Goal: Task Accomplishment & Management: Use online tool/utility

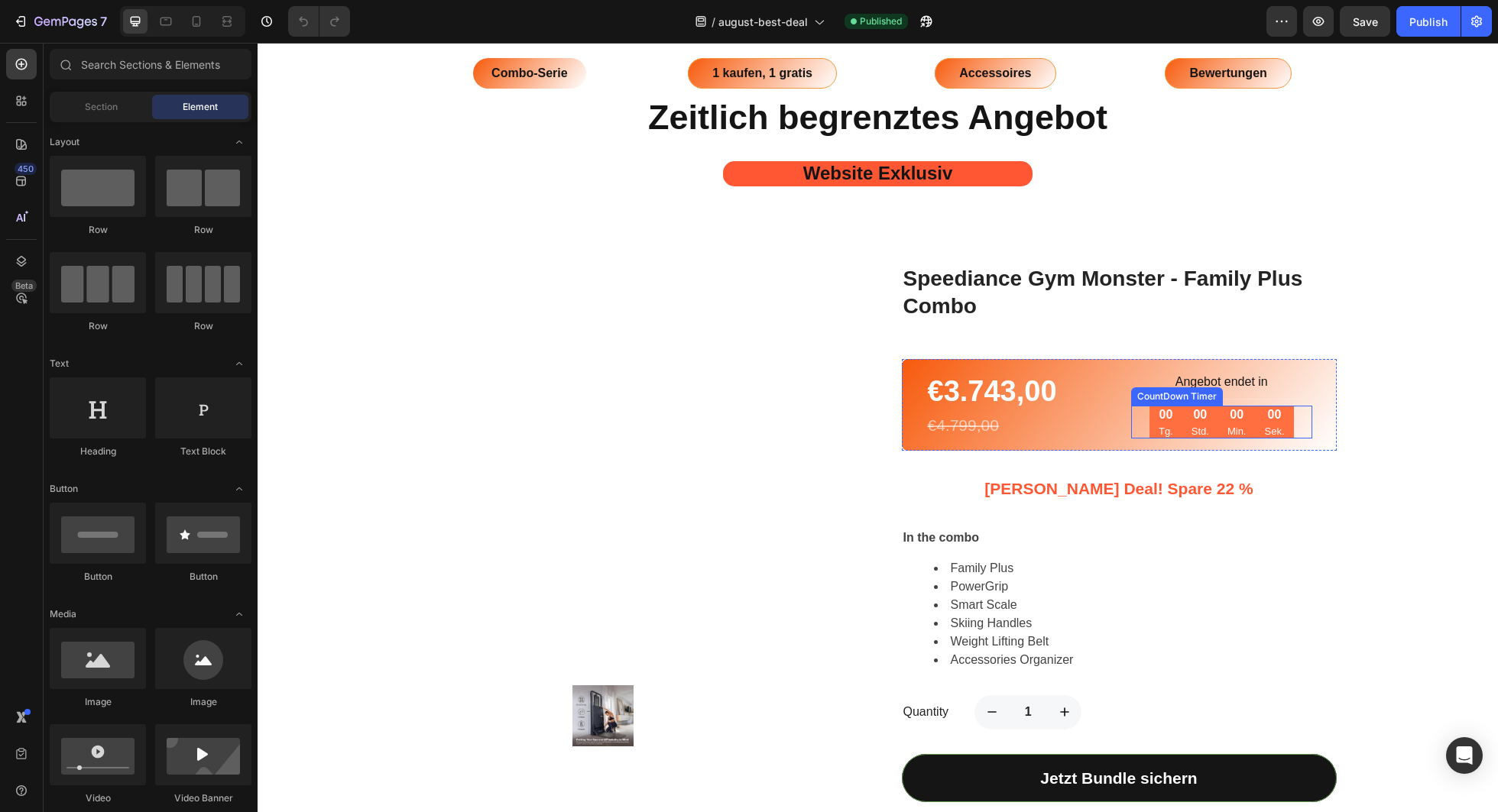
scroll to position [929, 0]
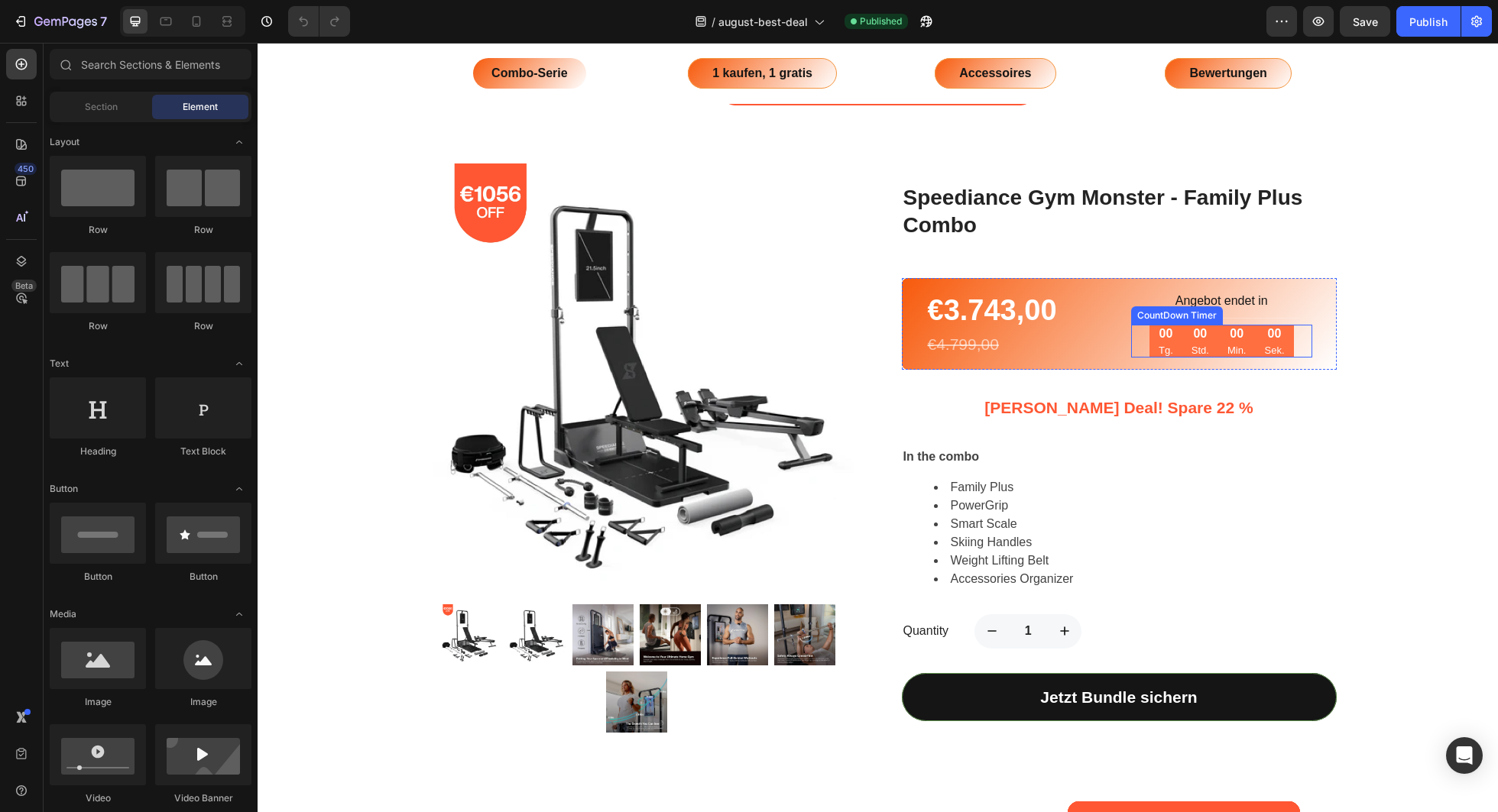
click at [1271, 343] on p "Sek." at bounding box center [1274, 351] width 20 height 15
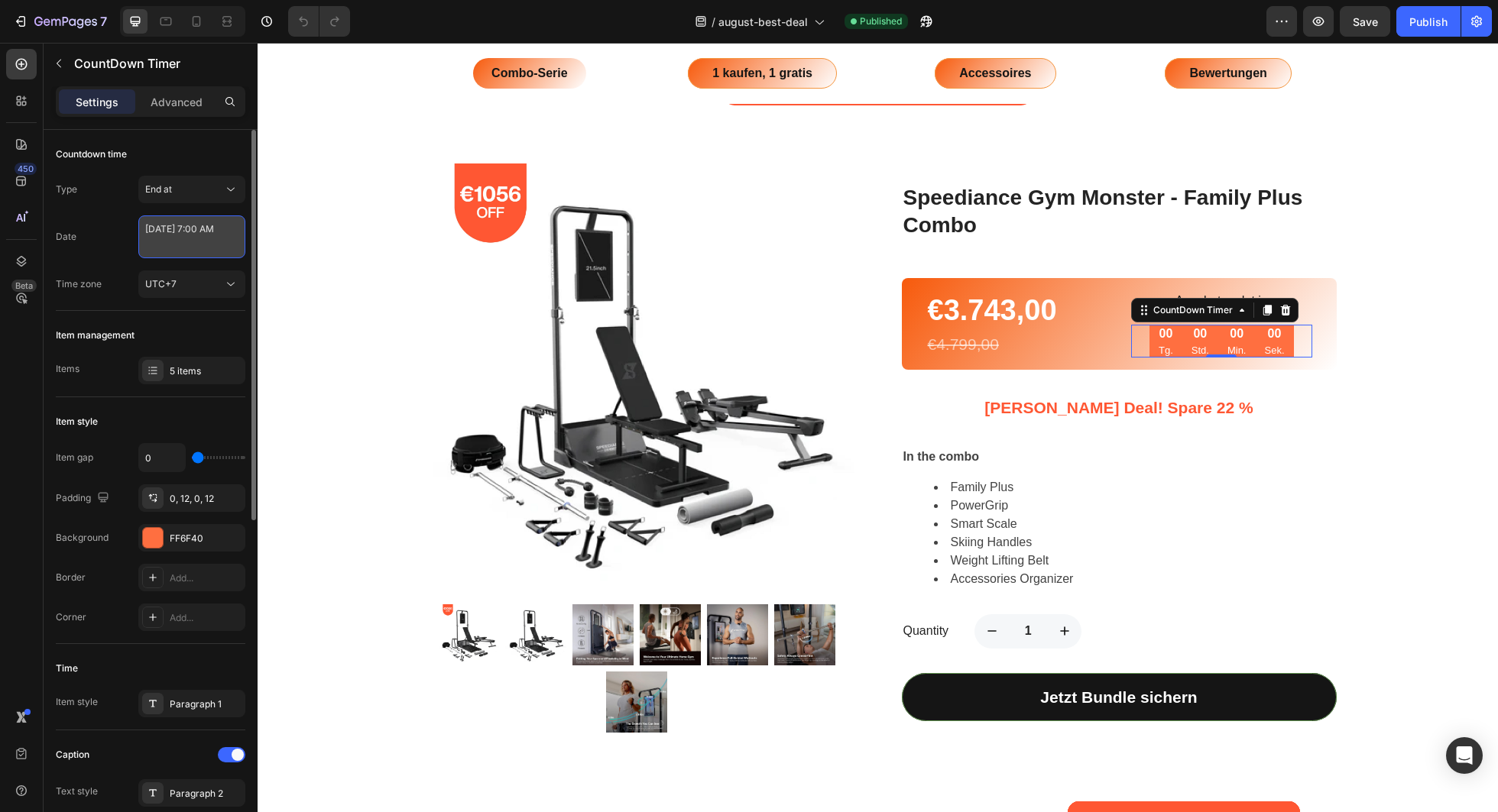
click at [194, 246] on textarea "[DATE] 7:00 AM" at bounding box center [191, 237] width 107 height 43
select select "7"
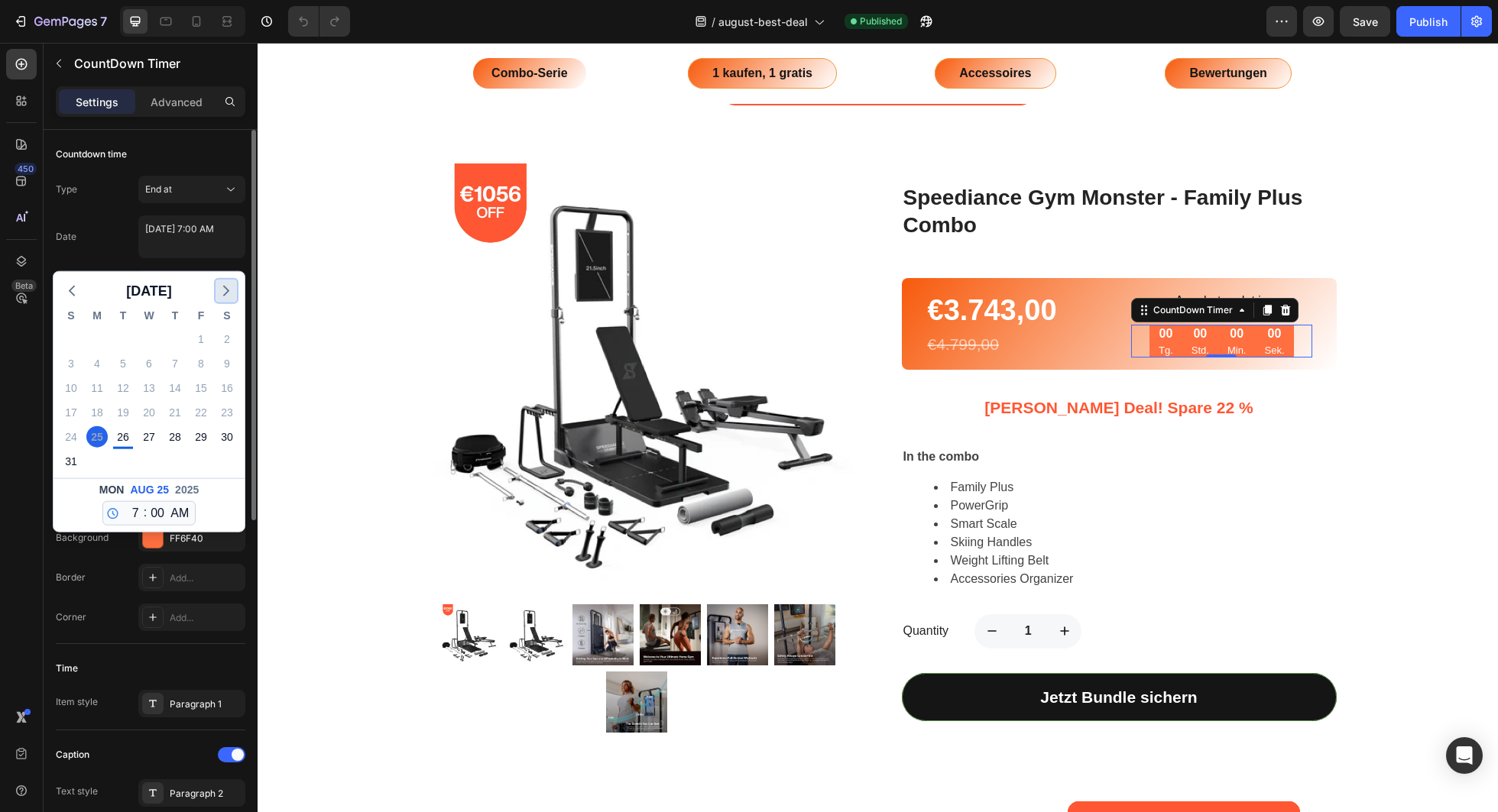
click at [229, 296] on icon "button" at bounding box center [226, 291] width 18 height 18
click at [94, 342] on div "1" at bounding box center [97, 339] width 22 height 21
type textarea "[DATE] 7:00 AM"
click at [196, 246] on textarea "[DATE] 7:00 AM" at bounding box center [191, 237] width 107 height 43
click at [144, 509] on span ":" at bounding box center [146, 513] width 3 height 18
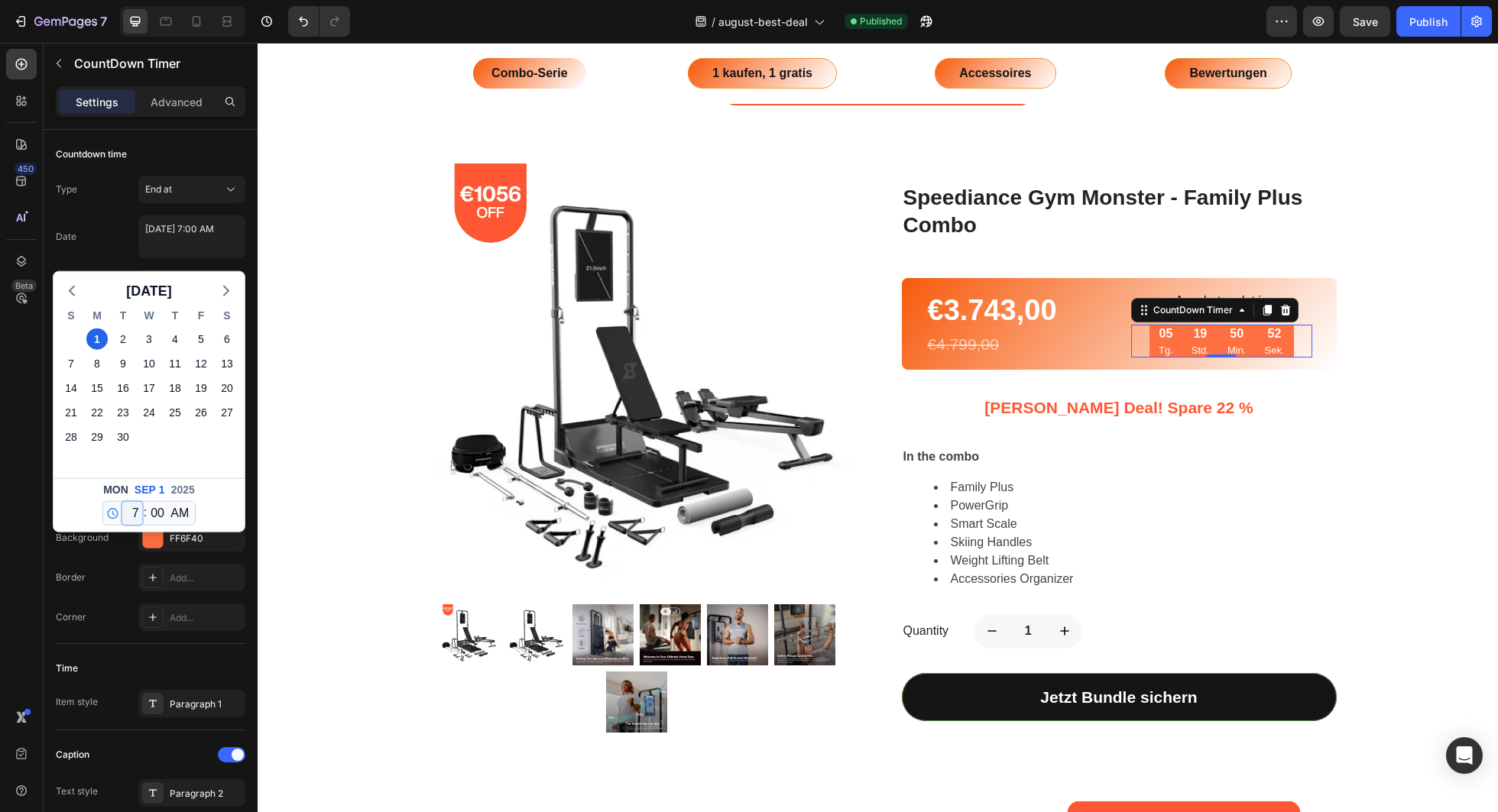
click at [137, 513] on select "12 1 2 3 4 5 6 7 8 9 10 11" at bounding box center [132, 513] width 20 height 23
select select "6"
click at [122, 502] on select "12 1 2 3 4 5 6 7 8 9 10 11" at bounding box center [132, 513] width 20 height 23
type textarea "[DATE] 6:00 AM"
click at [195, 152] on div "Countdown time" at bounding box center [150, 155] width 189 height 25
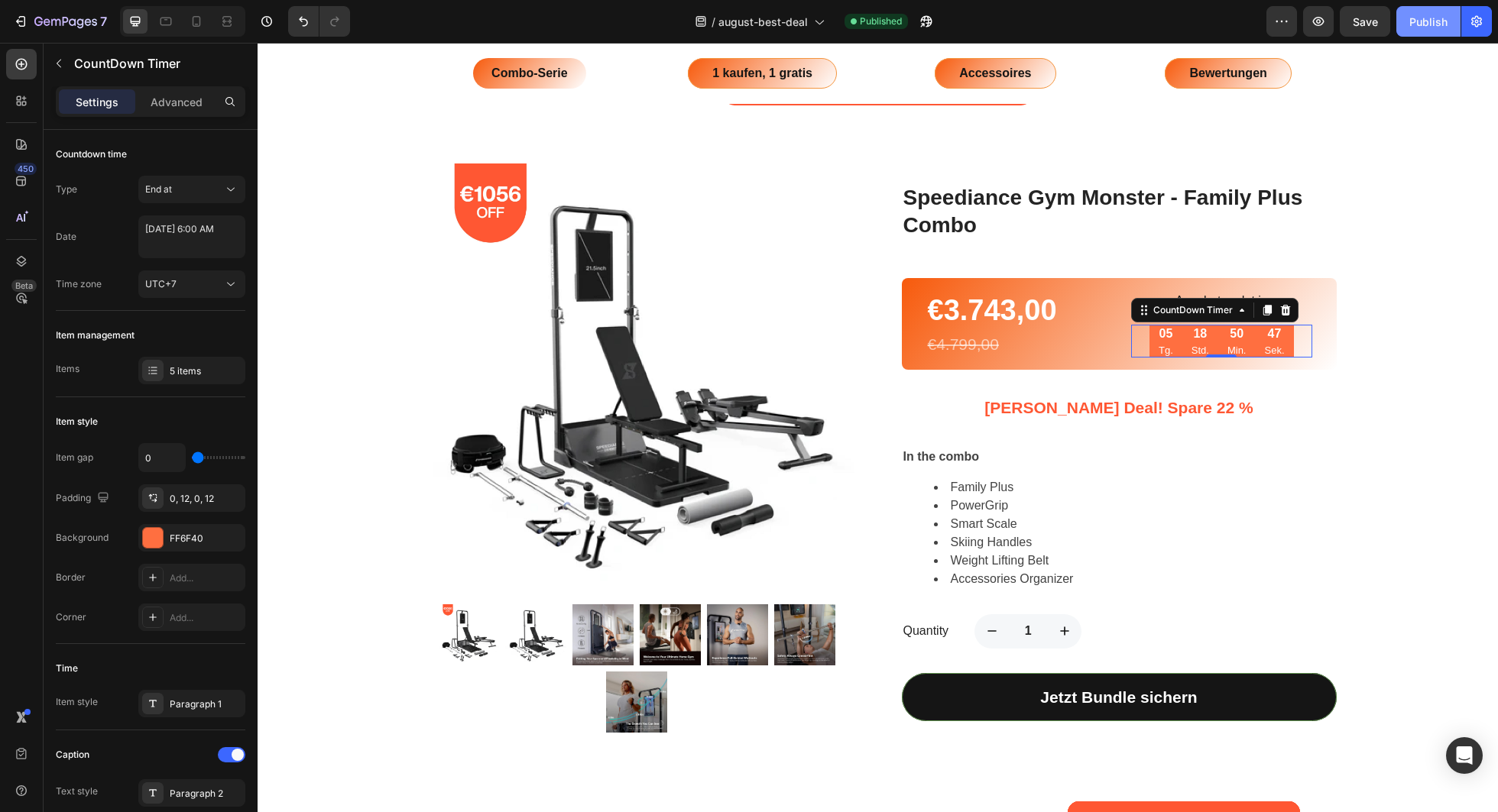
click at [1435, 26] on div "Publish" at bounding box center [1429, 21] width 38 height 16
